Goal: Transaction & Acquisition: Purchase product/service

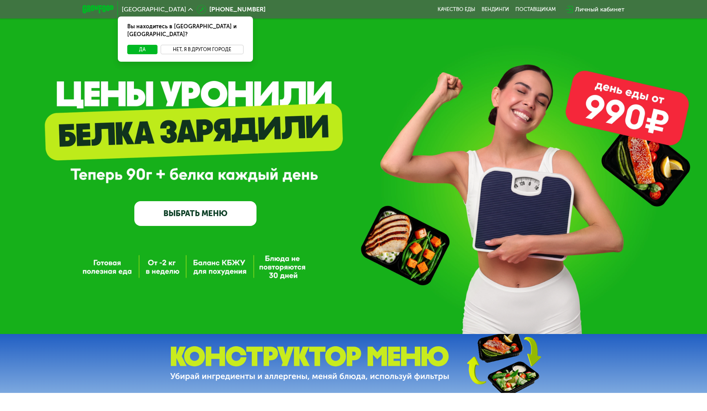
click at [195, 45] on button "Нет, я в другом городе" at bounding box center [202, 49] width 83 height 9
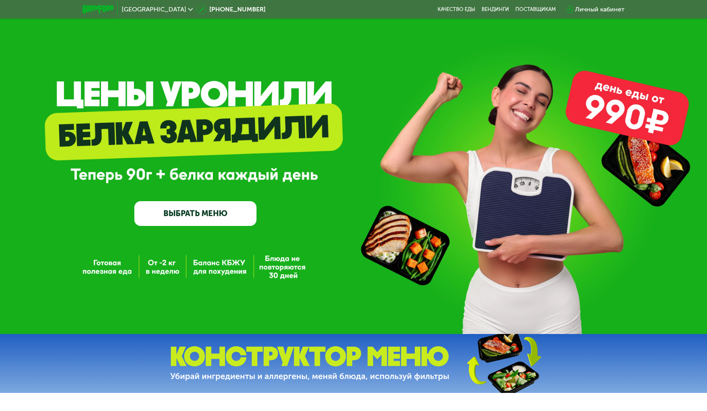
click at [187, 219] on link "ВЫБРАТЬ МЕНЮ" at bounding box center [195, 213] width 122 height 24
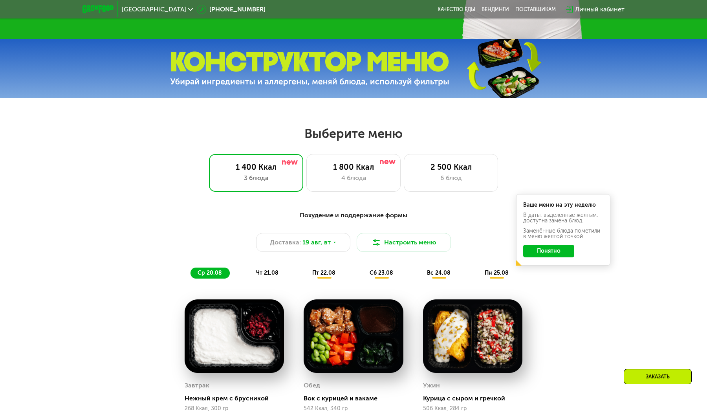
scroll to position [401, 0]
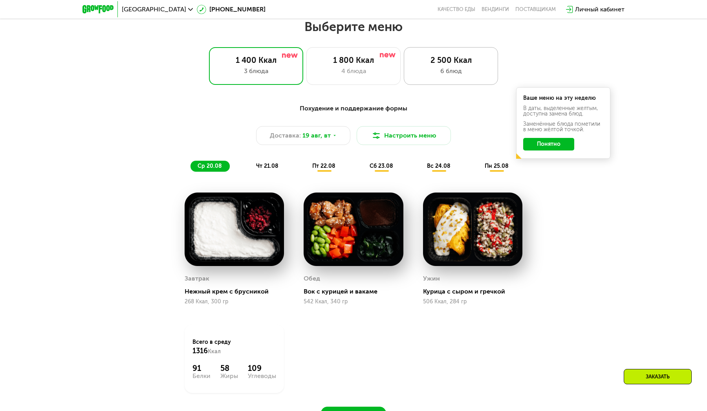
click at [450, 63] on div "2 500 Ккал" at bounding box center [451, 59] width 78 height 9
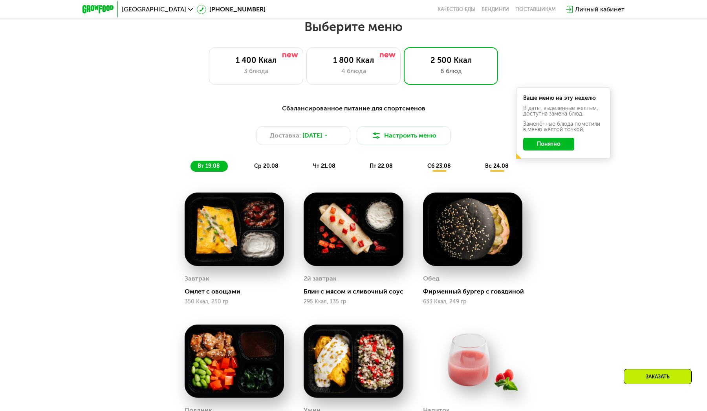
click at [555, 145] on button "Понятно" at bounding box center [548, 144] width 51 height 13
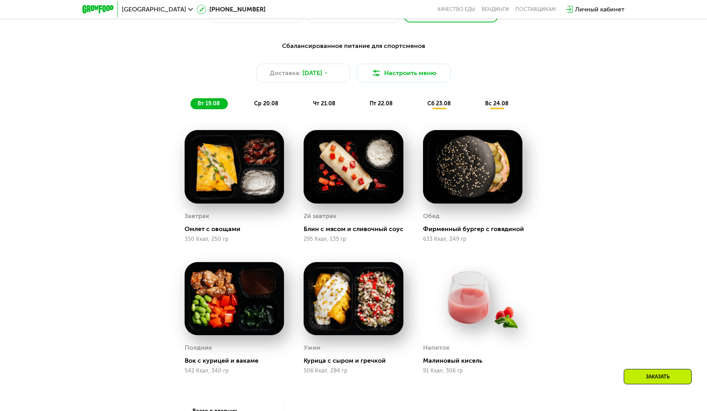
scroll to position [464, 0]
click at [275, 101] on span "ср 20.08" at bounding box center [266, 103] width 24 height 7
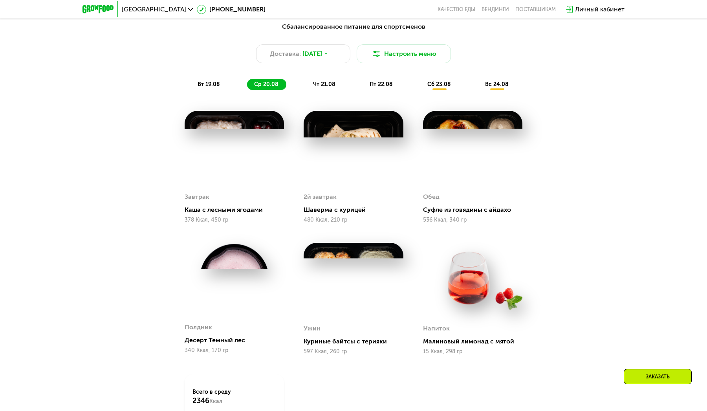
scroll to position [483, 0]
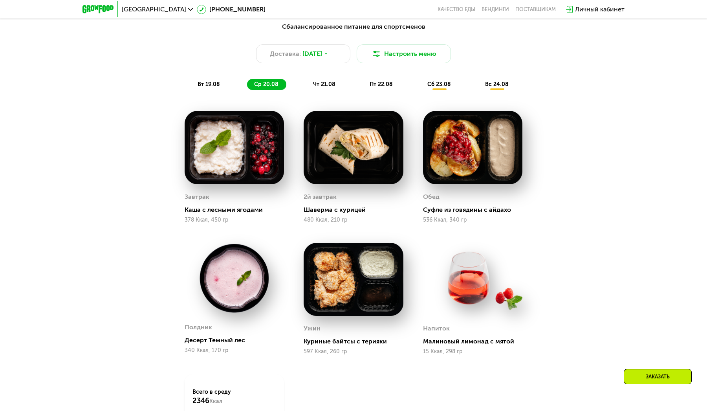
click at [363, 80] on div "чт 21.08" at bounding box center [382, 84] width 38 height 11
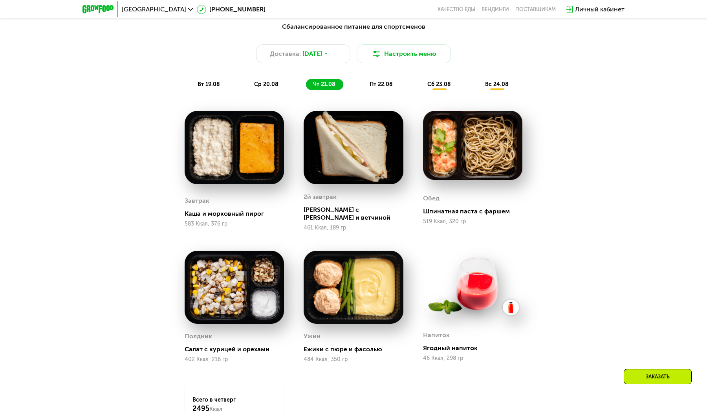
click at [381, 87] on span "пт 22.08" at bounding box center [381, 84] width 23 height 7
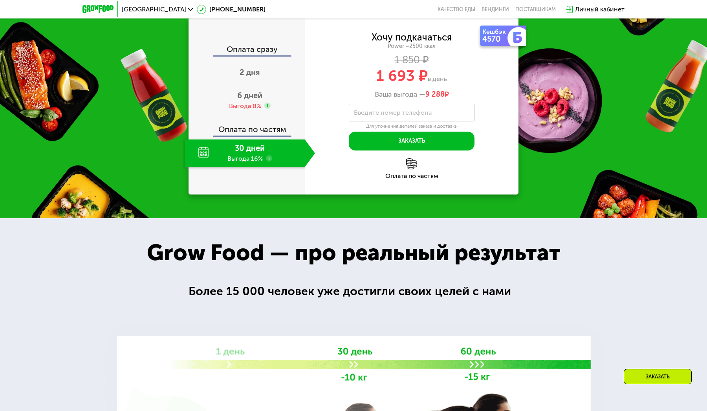
scroll to position [884, 0]
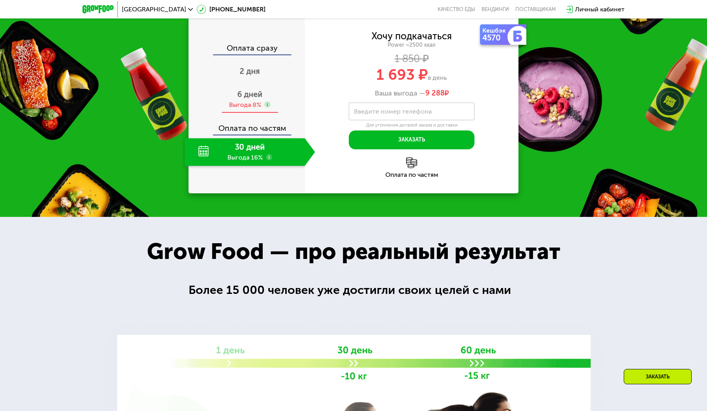
click at [244, 109] on div "Выгода 8%" at bounding box center [245, 105] width 32 height 9
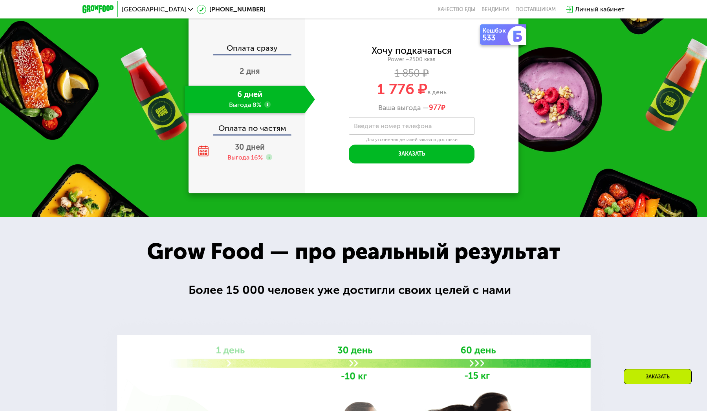
click at [249, 134] on div "Оплата по частям" at bounding box center [246, 125] width 115 height 18
click at [247, 162] on div "Выгода 16%" at bounding box center [244, 157] width 35 height 9
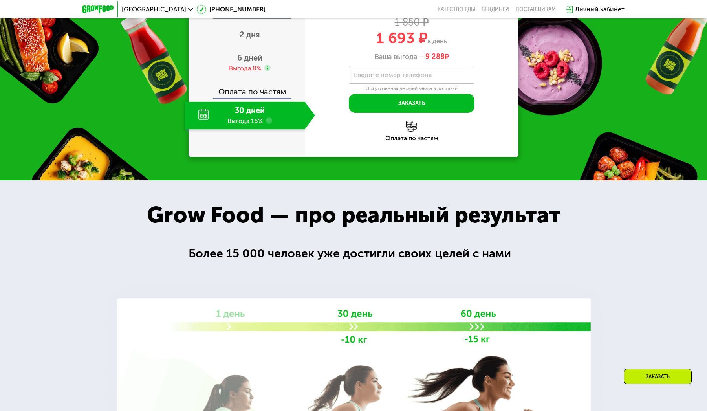
scroll to position [917, 0]
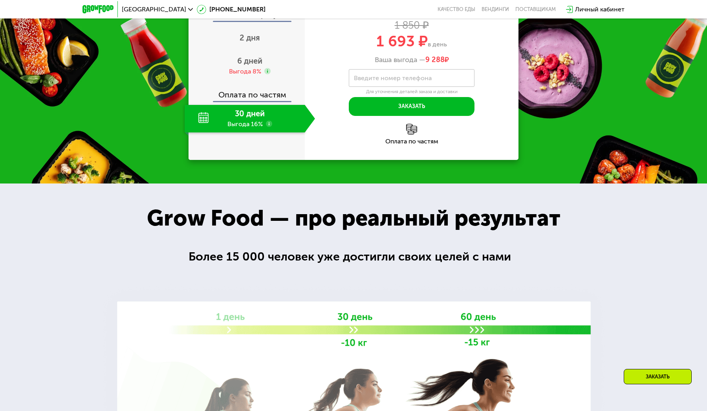
click at [493, 5] on div "Москва 8 (800) 555-21-78 Качество еды Вендинги поставщикам Личный кабинет" at bounding box center [354, 9] width 550 height 17
click at [493, 9] on link "Вендинги" at bounding box center [495, 9] width 27 height 6
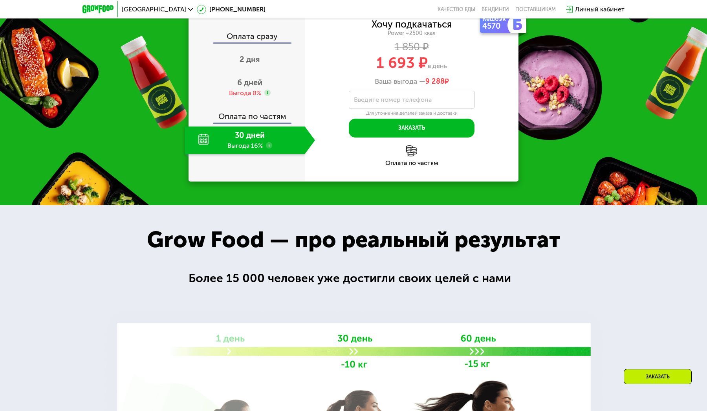
scroll to position [896, 0]
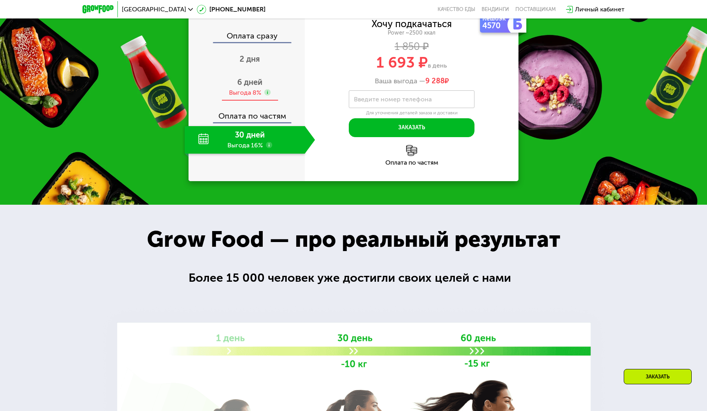
click at [251, 87] on span "6 дней" at bounding box center [249, 81] width 25 height 9
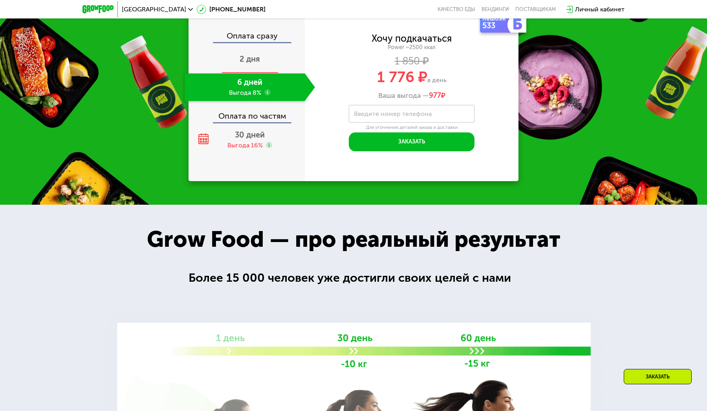
click at [257, 64] on span "2 дня" at bounding box center [250, 58] width 20 height 9
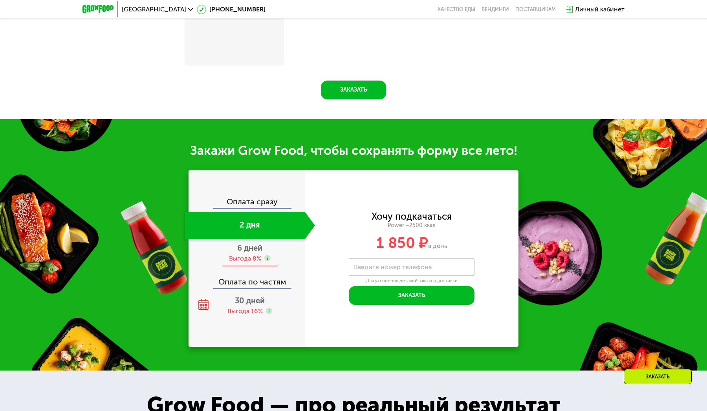
click at [251, 247] on span "6 дней" at bounding box center [249, 247] width 25 height 9
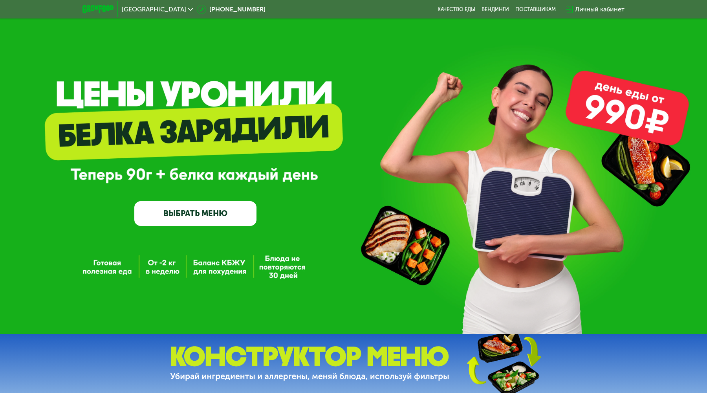
scroll to position [0, 0]
click at [234, 216] on link "ВЫБРАТЬ МЕНЮ" at bounding box center [195, 213] width 122 height 24
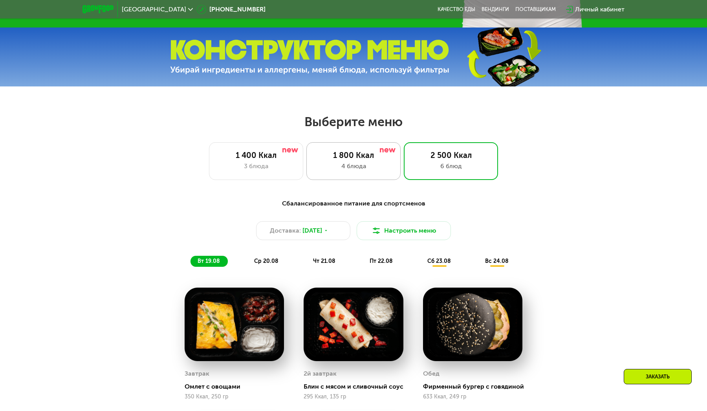
scroll to position [306, 0]
click at [306, 149] on div "1 400 Ккал 3 блюда" at bounding box center [353, 161] width 94 height 38
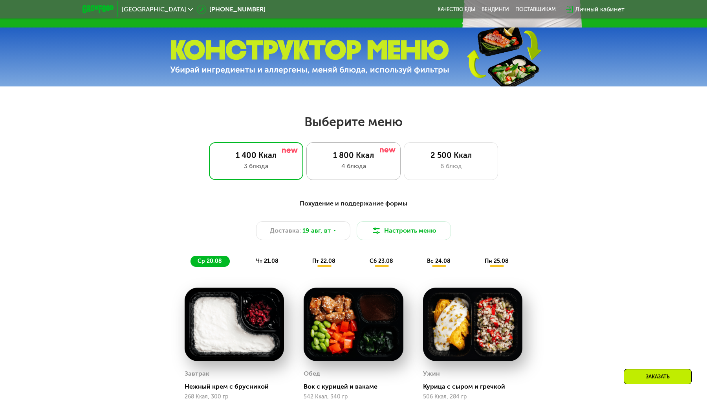
click at [334, 150] on div "1 800 Ккал" at bounding box center [354, 154] width 78 height 9
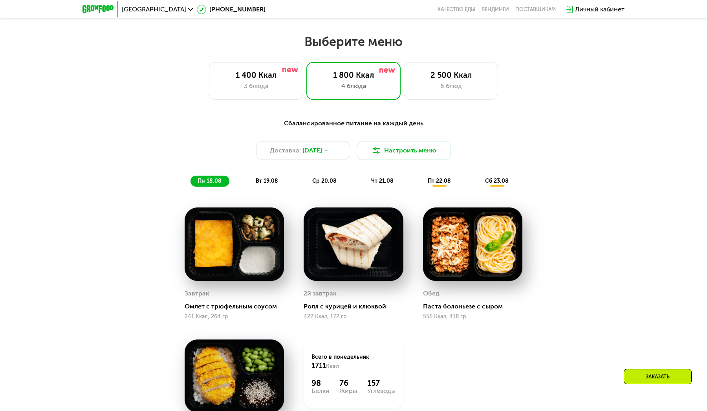
scroll to position [386, 0]
click at [461, 81] on div "6 блюд" at bounding box center [451, 85] width 78 height 9
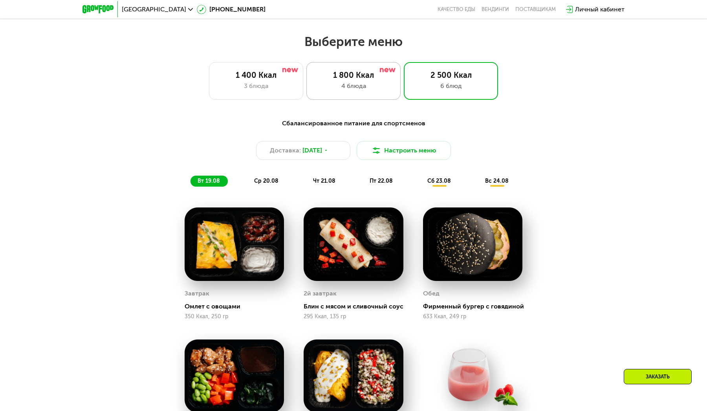
click at [404, 65] on div "1 800 Ккал 4 блюда" at bounding box center [451, 81] width 94 height 38
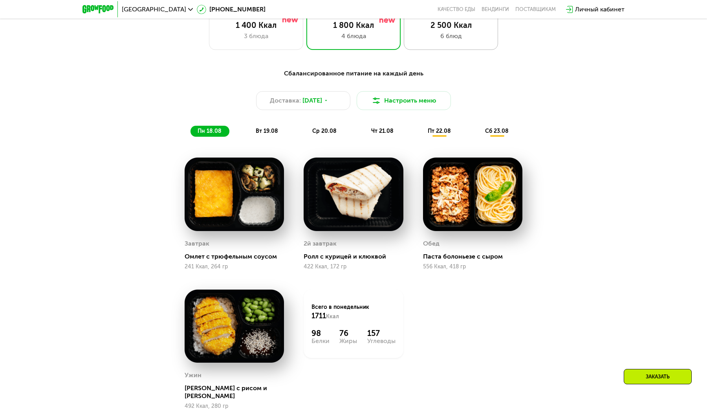
scroll to position [438, 0]
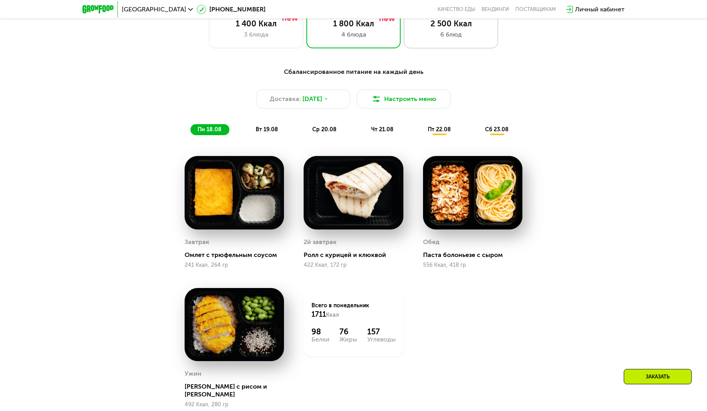
click at [452, 36] on div "6 блюд" at bounding box center [451, 34] width 78 height 9
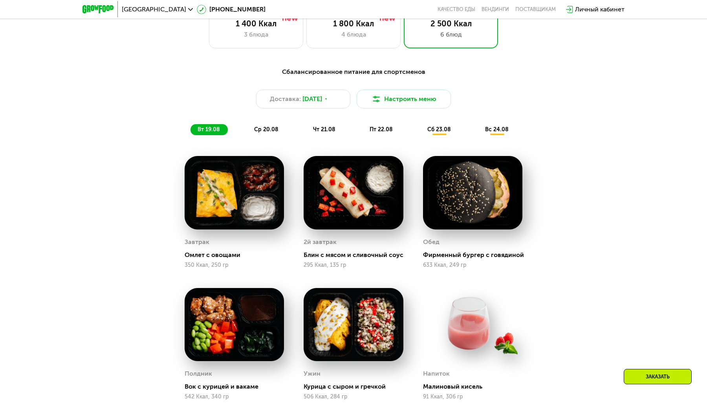
click at [269, 126] on span "ср 20.08" at bounding box center [266, 129] width 24 height 7
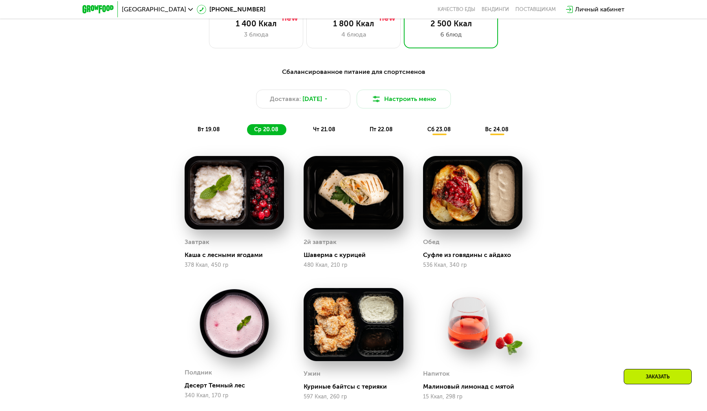
click at [318, 128] on span "чт 21.08" at bounding box center [324, 129] width 22 height 7
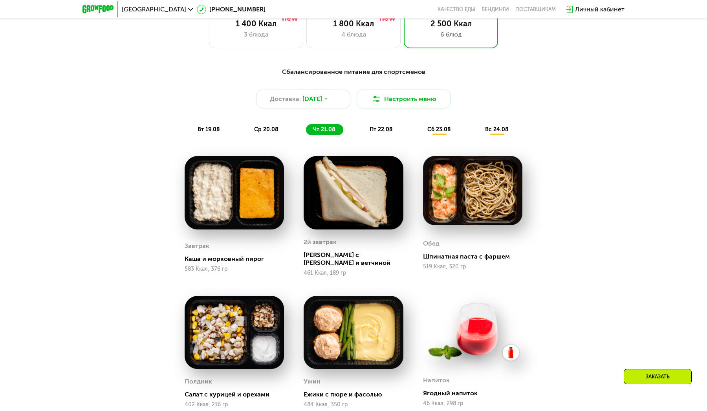
click at [384, 128] on span "пт 22.08" at bounding box center [381, 129] width 23 height 7
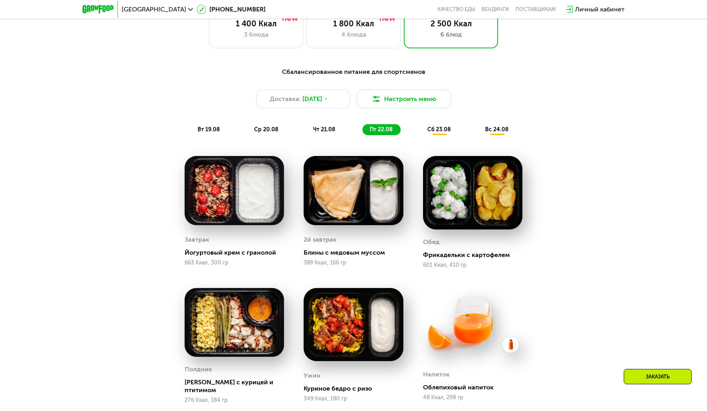
click at [433, 128] on span "сб 23.08" at bounding box center [439, 129] width 24 height 7
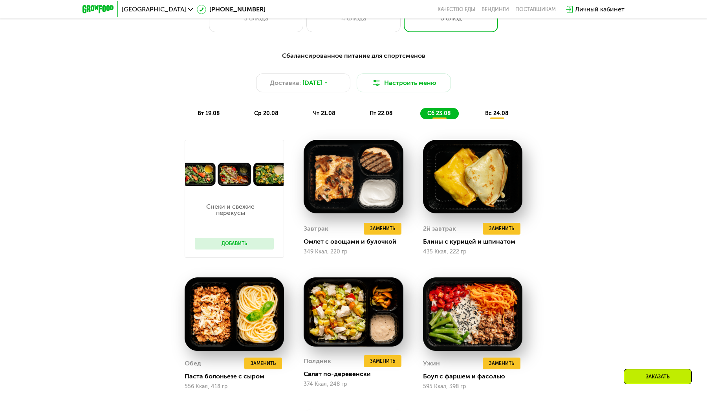
scroll to position [465, 0]
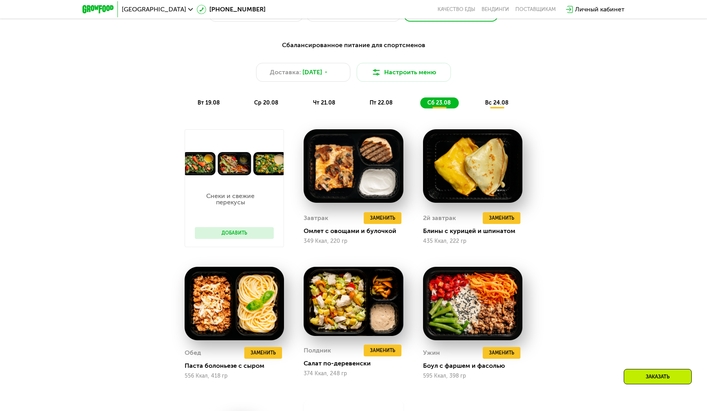
click at [496, 104] on span "вс 24.08" at bounding box center [497, 102] width 24 height 7
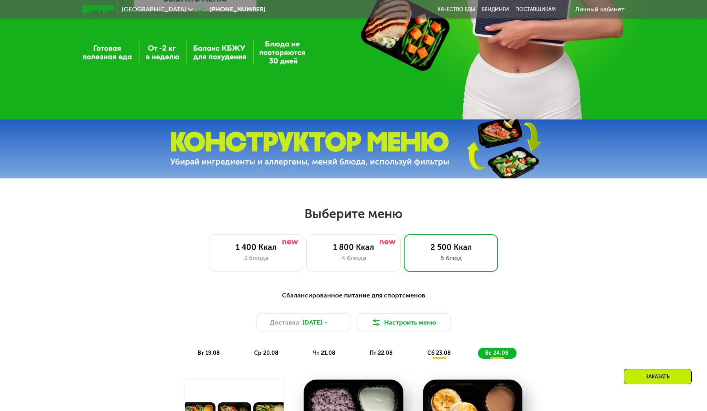
scroll to position [206, 0]
